Goal: Task Accomplishment & Management: Manage account settings

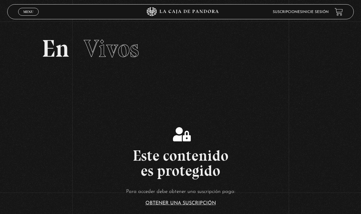
click at [23, 13] on span "Menu" at bounding box center [28, 12] width 10 height 4
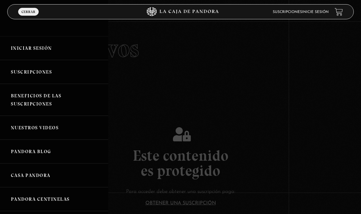
click at [53, 49] on link "Iniciar Sesión" at bounding box center [54, 48] width 108 height 24
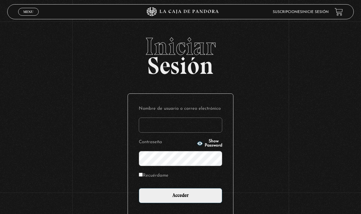
type input "[EMAIL_ADDRESS][DOMAIN_NAME]"
click at [143, 177] on input "Recuérdame" at bounding box center [141, 175] width 4 height 4
checkbox input "true"
click at [209, 195] on input "Acceder" at bounding box center [180, 195] width 83 height 15
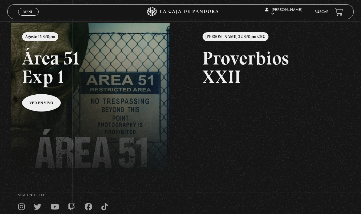
scroll to position [68, 0]
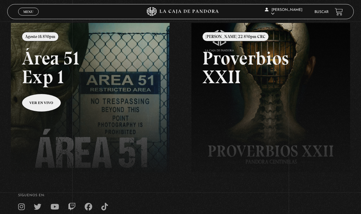
click at [42, 107] on link at bounding box center [191, 130] width 361 height 214
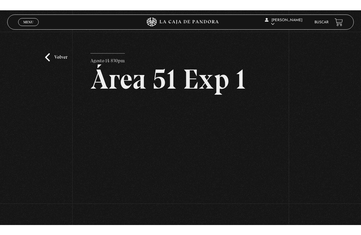
scroll to position [7, 0]
